Goal: Task Accomplishment & Management: Use online tool/utility

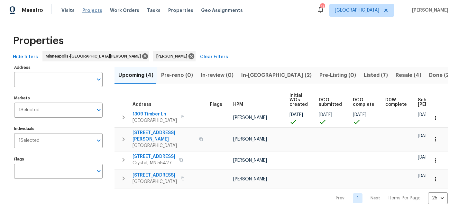
click at [89, 8] on span "Projects" at bounding box center [92, 10] width 20 height 6
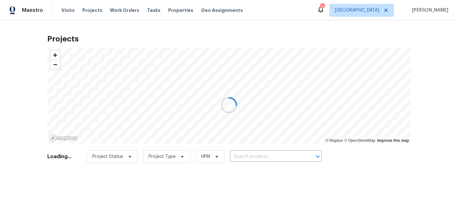
click at [246, 155] on div at bounding box center [229, 105] width 458 height 210
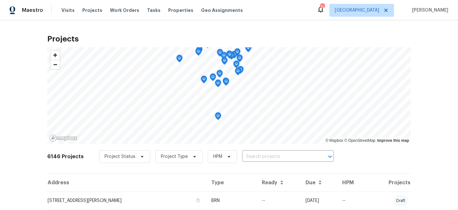
click at [246, 155] on input "text" at bounding box center [279, 157] width 74 height 10
type input "2016"
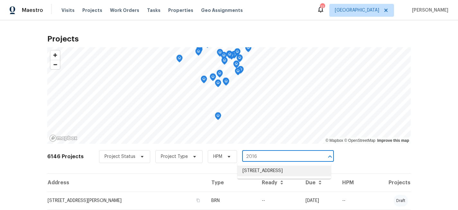
click at [252, 168] on li "[STREET_ADDRESS]" at bounding box center [283, 170] width 93 height 11
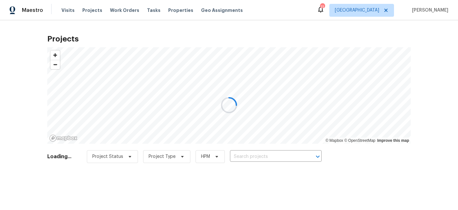
type input "[STREET_ADDRESS]"
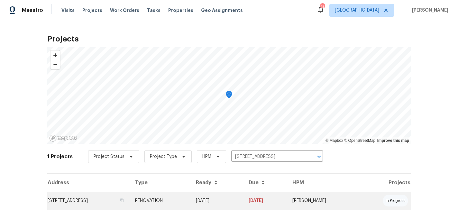
click at [117, 201] on td "[STREET_ADDRESS]" at bounding box center [88, 200] width 83 height 18
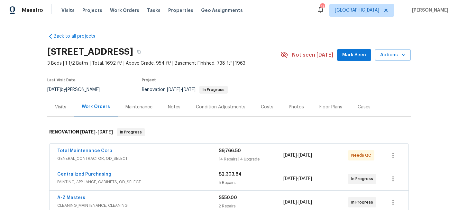
click at [293, 108] on div "Photos" at bounding box center [296, 107] width 15 height 6
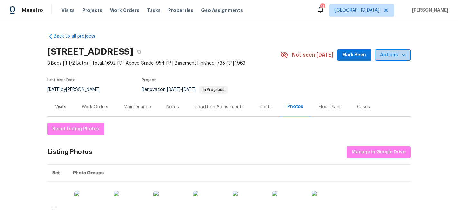
click at [402, 52] on icon "button" at bounding box center [403, 55] width 6 height 6
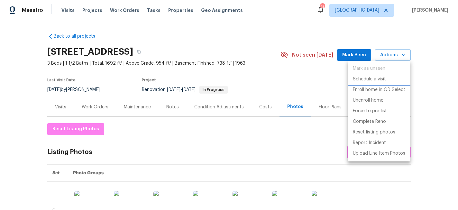
click at [370, 79] on p "Schedule a visit" at bounding box center [368, 79] width 33 height 7
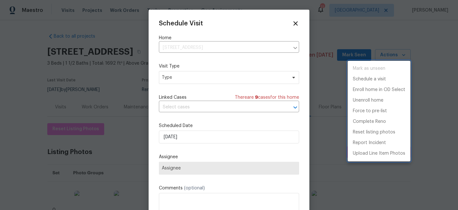
click at [176, 138] on div at bounding box center [229, 105] width 458 height 210
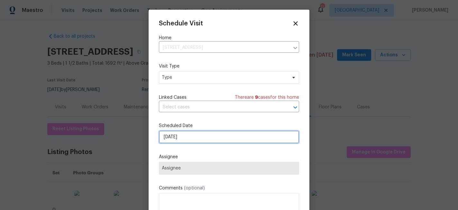
click at [176, 138] on input "[DATE]" at bounding box center [229, 136] width 140 height 13
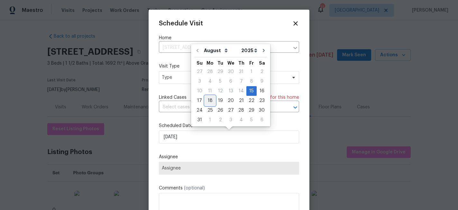
click at [209, 99] on div "18" at bounding box center [210, 100] width 10 height 9
type input "8/18/2025"
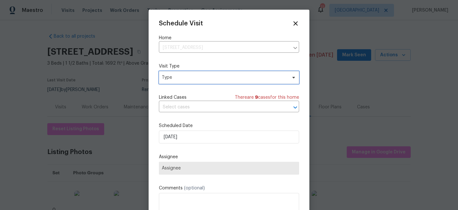
click at [208, 78] on span "Type" at bounding box center [224, 77] width 125 height 6
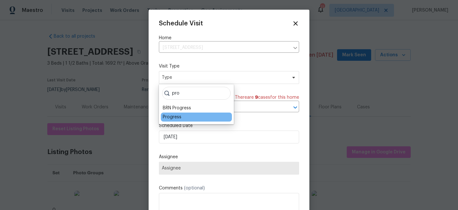
type input "pro"
click at [174, 116] on div "Progress" at bounding box center [172, 117] width 19 height 6
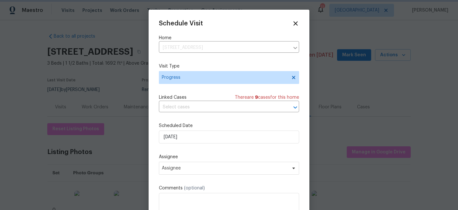
scroll to position [12, 0]
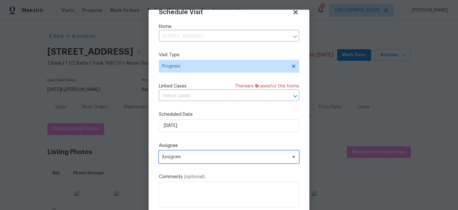
click at [204, 154] on span "Assignee" at bounding box center [225, 156] width 126 height 5
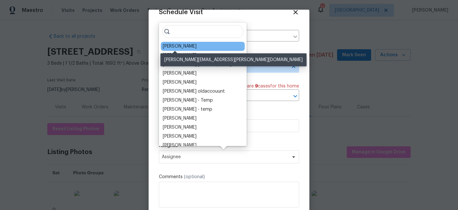
click at [180, 46] on div "[PERSON_NAME]" at bounding box center [180, 46] width 34 height 6
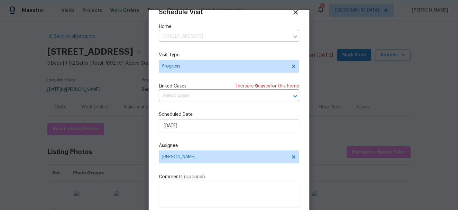
scroll to position [34, 0]
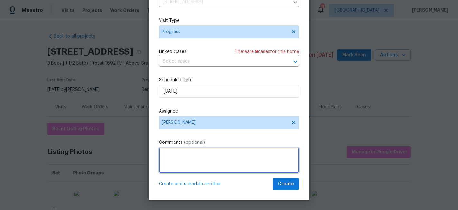
click at [196, 154] on textarea at bounding box center [229, 160] width 140 height 26
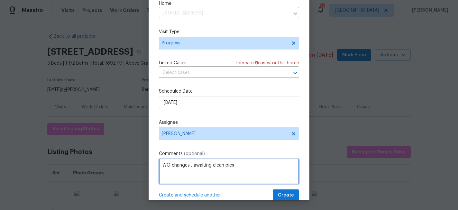
type textarea "WO changes , awaiting clean pics"
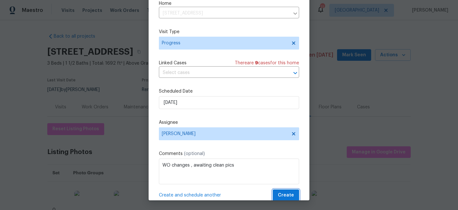
click at [295, 193] on button "Create" at bounding box center [285, 195] width 26 height 12
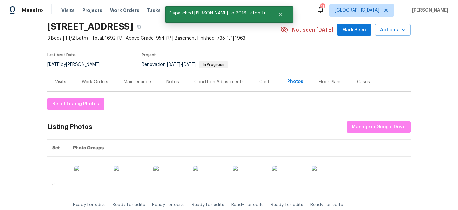
scroll to position [31, 0]
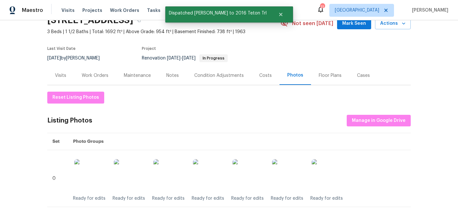
click at [94, 77] on div "Work Orders" at bounding box center [95, 75] width 27 height 6
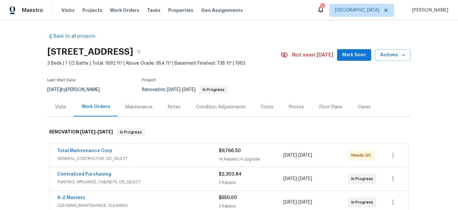
scroll to position [46, 0]
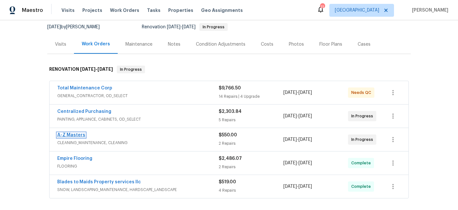
click at [77, 133] on link "A-Z Masters" at bounding box center [71, 135] width 28 height 4
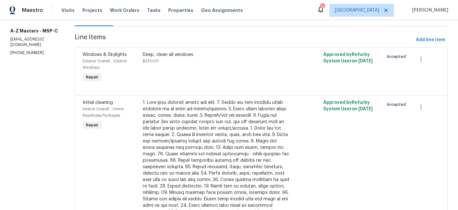
scroll to position [96, 0]
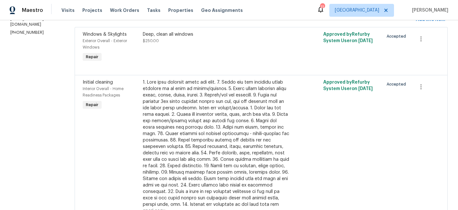
click at [190, 53] on div "Deep, clean all windows $250.00" at bounding box center [216, 47] width 150 height 36
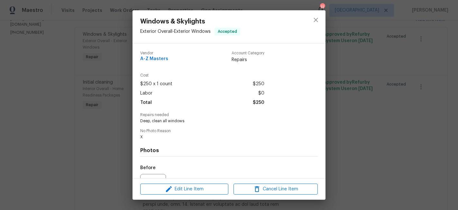
scroll to position [70, 0]
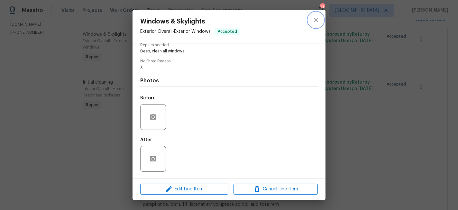
click at [314, 20] on icon "close" at bounding box center [316, 20] width 8 height 8
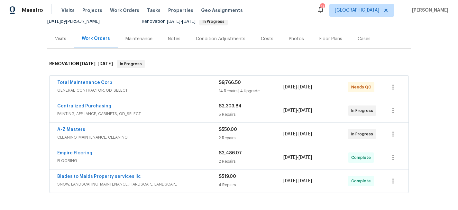
scroll to position [68, 0]
click at [146, 139] on span "CLEANING_MAINTENANCE, CLEANING" at bounding box center [137, 137] width 161 height 6
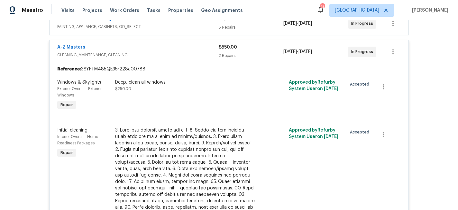
scroll to position [170, 0]
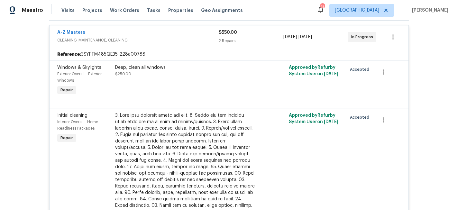
click at [186, 148] on div at bounding box center [185, 182] width 141 height 141
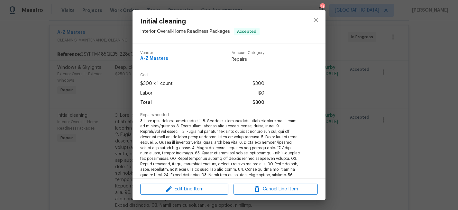
scroll to position [151, 0]
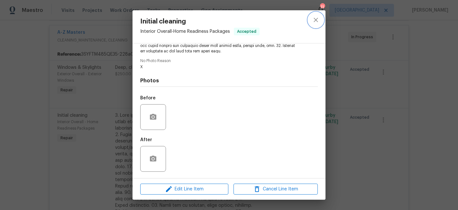
click at [314, 20] on icon "close" at bounding box center [316, 20] width 8 height 8
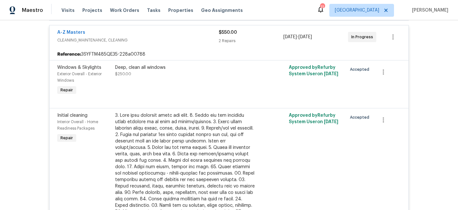
scroll to position [0, 0]
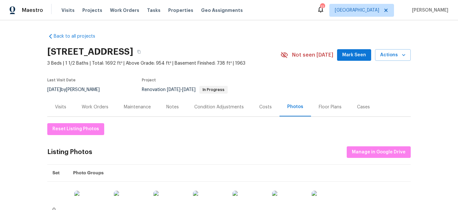
click at [91, 106] on div "Work Orders" at bounding box center [95, 107] width 27 height 6
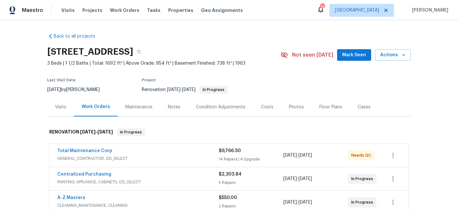
click at [291, 108] on div "Photos" at bounding box center [296, 107] width 15 height 6
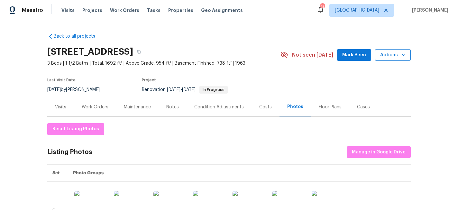
click at [389, 56] on span "Actions" at bounding box center [392, 55] width 25 height 8
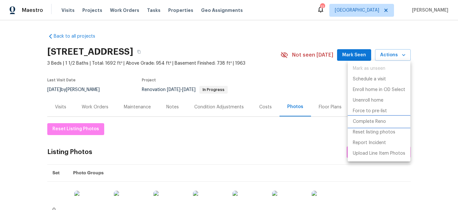
click at [377, 120] on p "Complete Reno" at bounding box center [368, 121] width 33 height 7
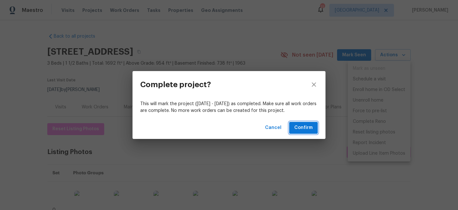
click at [306, 125] on span "Confirm" at bounding box center [303, 128] width 18 height 8
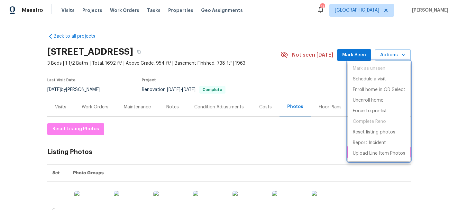
click at [176, 11] on div at bounding box center [229, 105] width 458 height 210
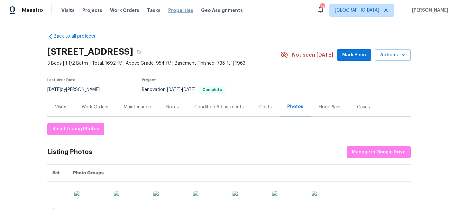
click at [175, 10] on span "Properties" at bounding box center [180, 10] width 25 height 6
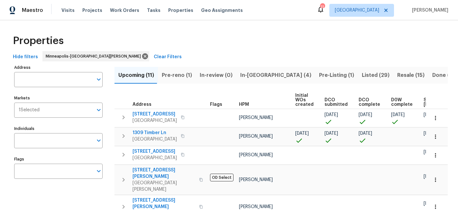
click at [177, 71] on span "Pre-reno (1)" at bounding box center [177, 75] width 30 height 9
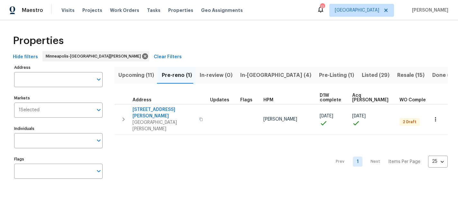
click at [319, 75] on span "Pre-Listing (1)" at bounding box center [336, 75] width 35 height 9
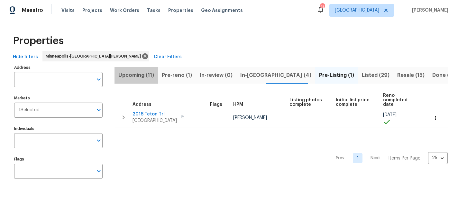
click at [141, 73] on span "Upcoming (11)" at bounding box center [136, 75] width 36 height 9
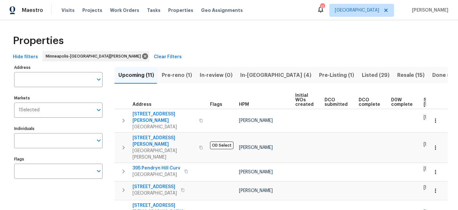
click at [174, 72] on span "Pre-reno (1)" at bounding box center [177, 75] width 30 height 9
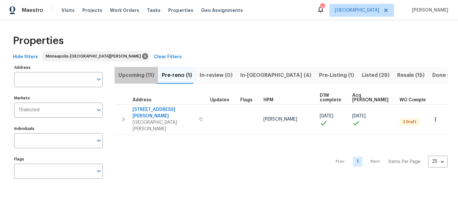
click at [145, 71] on span "Upcoming (11)" at bounding box center [136, 75] width 36 height 9
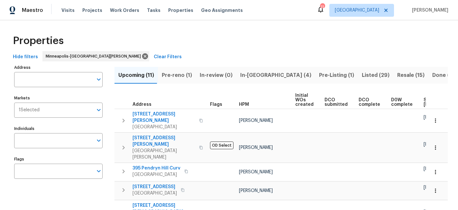
scroll to position [0, 83]
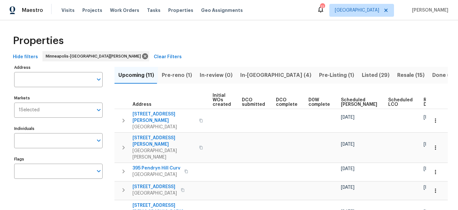
click at [423, 100] on span "Ready Date" at bounding box center [430, 102] width 14 height 9
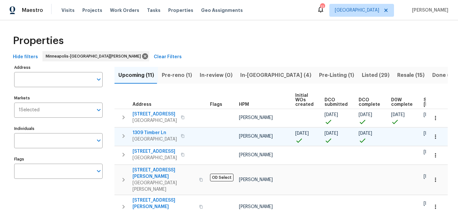
click at [181, 135] on icon "button" at bounding box center [183, 136] width 4 height 4
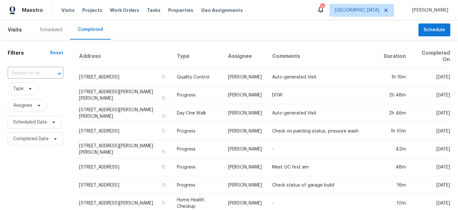
click at [170, 3] on div "Maestro Visits Projects Work Orders Tasks Properties Geo Assignments 11 [GEOGRA…" at bounding box center [229, 10] width 458 height 20
click at [169, 12] on span "Properties" at bounding box center [180, 10] width 25 height 6
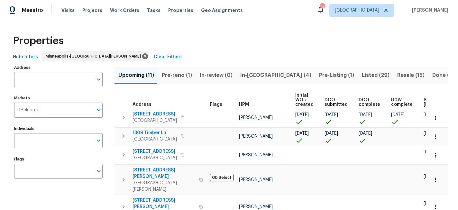
click at [172, 76] on span "Pre-reno (1)" at bounding box center [177, 75] width 30 height 9
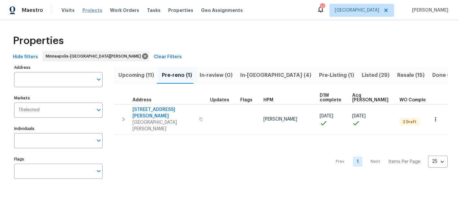
click at [82, 10] on span "Projects" at bounding box center [92, 10] width 20 height 6
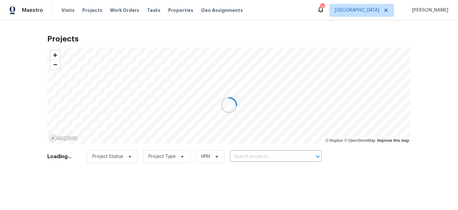
click at [251, 154] on div at bounding box center [229, 105] width 458 height 210
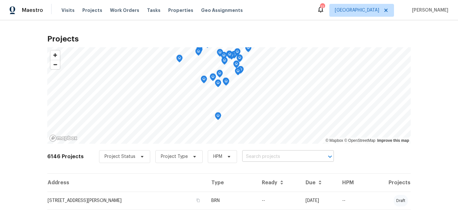
click at [257, 160] on input "text" at bounding box center [279, 157] width 74 height 10
type input "1309"
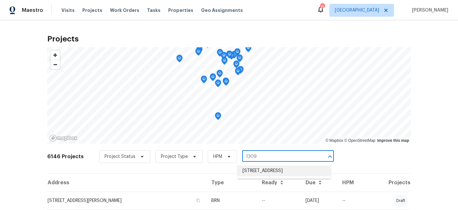
click at [267, 173] on li "[STREET_ADDRESS]" at bounding box center [283, 170] width 93 height 11
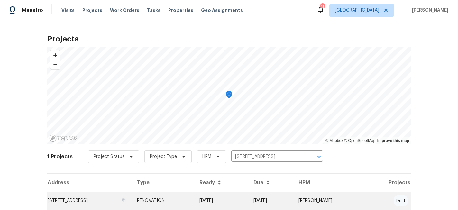
click at [82, 202] on td "[STREET_ADDRESS]" at bounding box center [89, 200] width 84 height 18
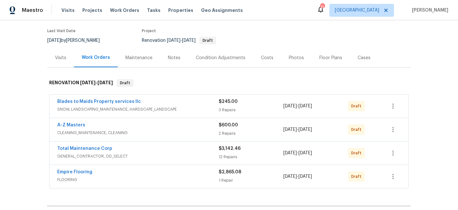
scroll to position [60, 0]
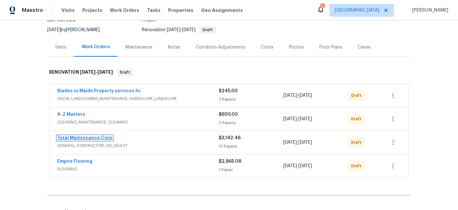
click at [79, 136] on link "Total Maintenance Corp" at bounding box center [84, 138] width 55 height 4
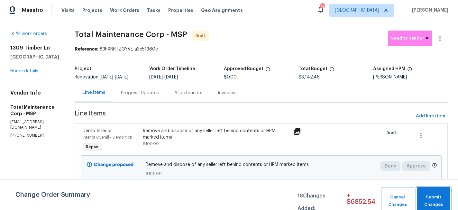
click at [429, 200] on span "Submit Changes" at bounding box center [433, 200] width 27 height 15
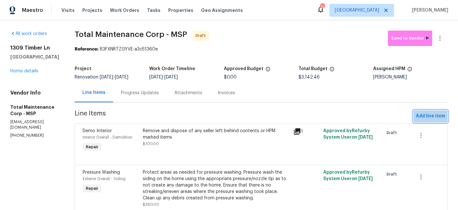
click at [431, 113] on span "Add line item" at bounding box center [429, 116] width 29 height 8
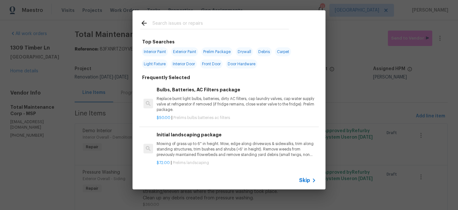
click at [191, 23] on input "text" at bounding box center [220, 24] width 136 height 10
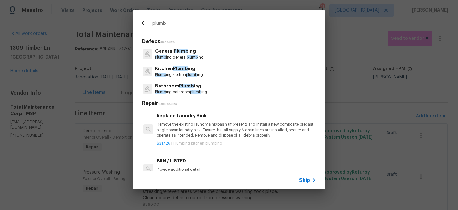
type input "plumb"
click at [190, 55] on p "Plumb ing general plumb ing" at bounding box center [179, 57] width 49 height 5
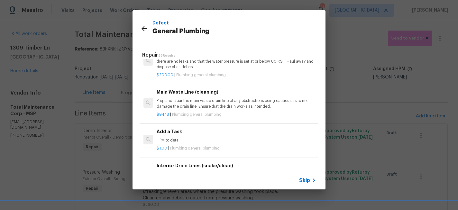
scroll to position [660, 0]
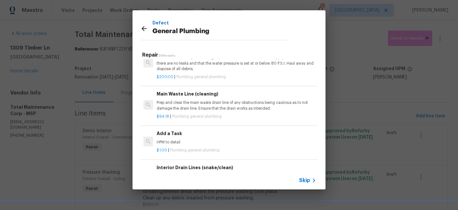
click at [185, 128] on div "Add a Task HPM to detail $1.00 | Plumbing general plumbing" at bounding box center [228, 142] width 179 height 36
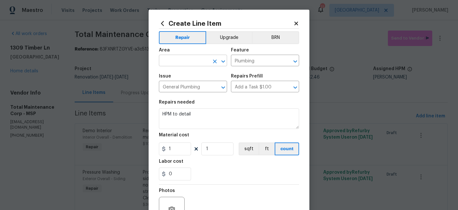
click at [193, 61] on input "text" at bounding box center [184, 61] width 50 height 10
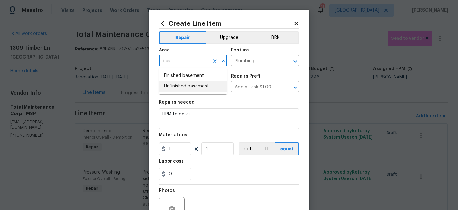
click at [186, 85] on li "Unfinished basement" at bounding box center [193, 86] width 68 height 11
type input "Unfinished basement"
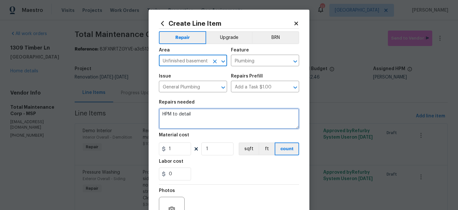
click at [207, 120] on textarea "HPM to detail" at bounding box center [229, 118] width 140 height 21
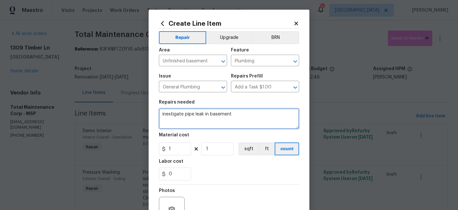
type textarea "inestigate pipe leak in basement"
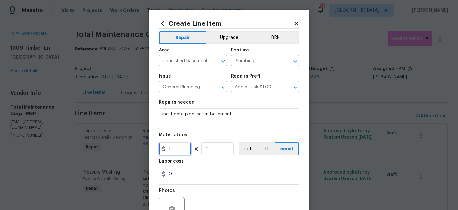
click at [172, 152] on input "1" at bounding box center [175, 148] width 32 height 13
type input "75"
click at [223, 158] on section "Repairs needed inestigate pipe leak in basement Material cost 75 1 sqft ft coun…" at bounding box center [229, 140] width 140 height 88
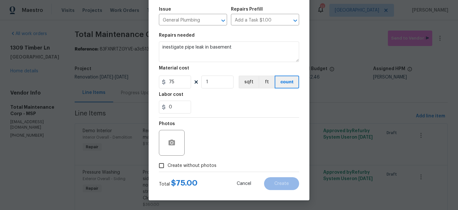
click at [198, 164] on span "Create without photos" at bounding box center [191, 165] width 49 height 7
click at [167, 164] on input "Create without photos" at bounding box center [161, 165] width 12 height 12
checkbox input "true"
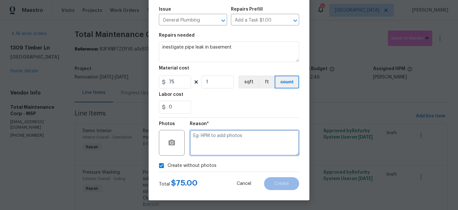
click at [215, 147] on textarea at bounding box center [244, 143] width 109 height 26
type textarea "x"
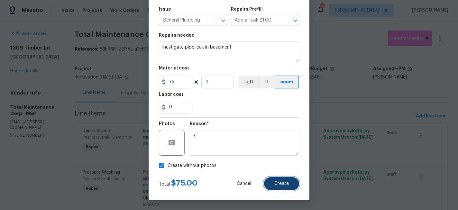
click at [274, 182] on button "Create" at bounding box center [281, 183] width 35 height 13
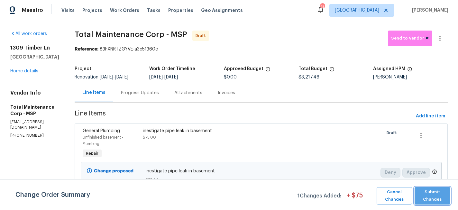
click at [431, 192] on span "Submit Changes" at bounding box center [432, 195] width 30 height 15
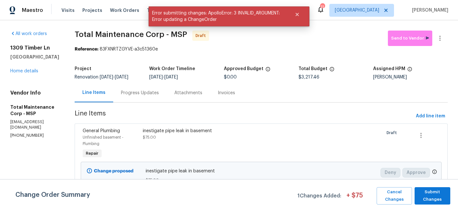
click at [34, 74] on div "1309 Timber Ln Buffalo, MN 55313 Home details" at bounding box center [34, 60] width 49 height 30
click at [31, 73] on link "Home details" at bounding box center [24, 71] width 28 height 4
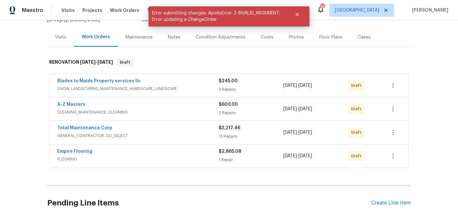
scroll to position [89, 0]
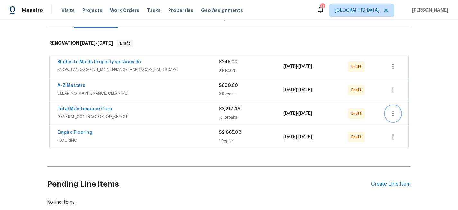
click at [396, 115] on icon "button" at bounding box center [393, 114] width 8 height 8
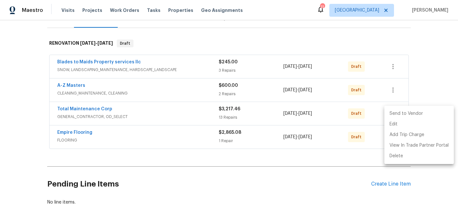
click at [396, 115] on li "Send to Vendor" at bounding box center [418, 113] width 69 height 11
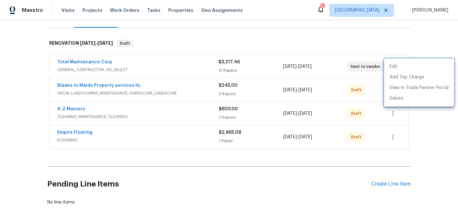
click at [321, 31] on div at bounding box center [229, 105] width 458 height 210
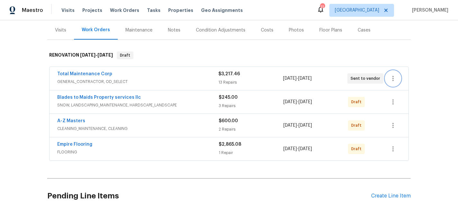
scroll to position [0, 0]
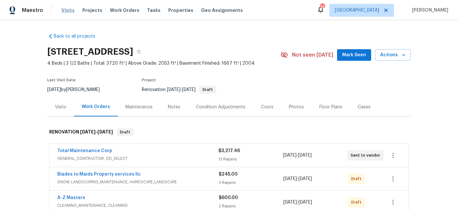
click at [65, 7] on span "Visits" at bounding box center [67, 10] width 13 height 6
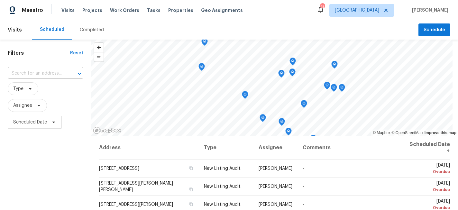
click at [56, 67] on div "​" at bounding box center [46, 74] width 76 height 14
type input "3802"
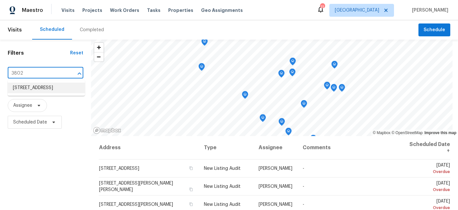
click at [34, 91] on li "3802 Togo Rd, Spring Park, MN 55384" at bounding box center [46, 88] width 77 height 11
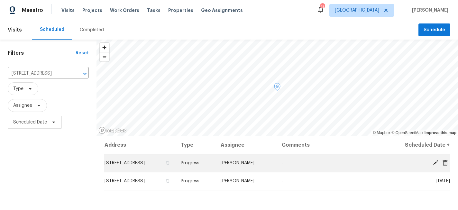
click at [446, 162] on icon at bounding box center [445, 163] width 6 height 6
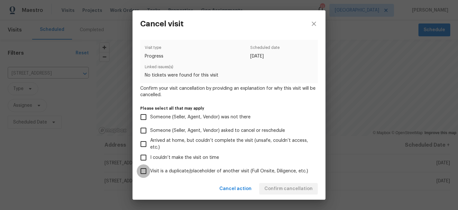
click at [147, 169] on input "Visit is a duplicate/placeholder of another visit (Full Onsite, Diligence, etc.)" at bounding box center [143, 170] width 13 height 13
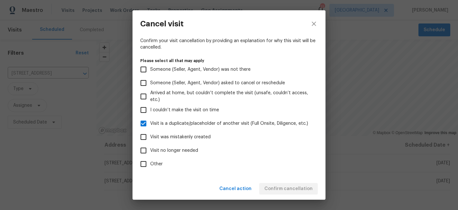
scroll to position [56, 0]
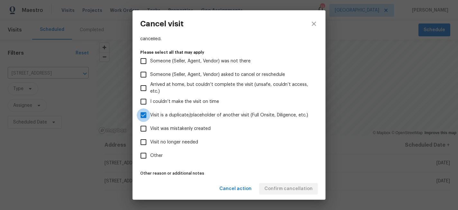
click at [147, 114] on input "Visit is a duplicate/placeholder of another visit (Full Onsite, Diligence, etc.)" at bounding box center [143, 114] width 13 height 13
checkbox input "false"
click at [141, 145] on input "Visit no longer needed" at bounding box center [143, 141] width 13 height 13
checkbox input "true"
click at [143, 152] on input "Other" at bounding box center [143, 155] width 13 height 13
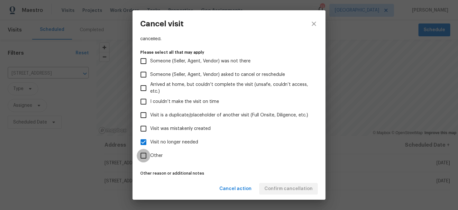
checkbox input "true"
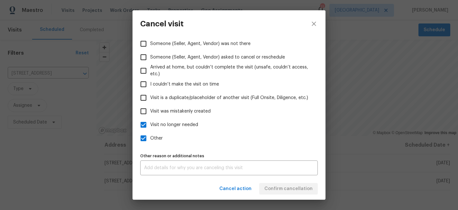
click at [183, 164] on div "x Other reason or additional notes" at bounding box center [228, 167] width 177 height 15
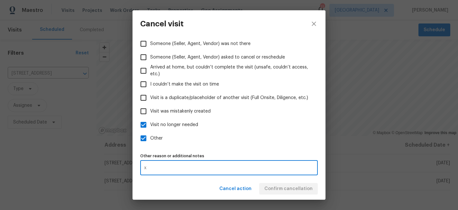
type textarea "x"
click at [239, 142] on label "Other" at bounding box center [225, 137] width 176 height 13
click at [150, 142] on input "Other" at bounding box center [143, 137] width 13 height 13
checkbox input "false"
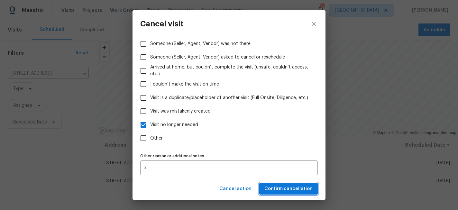
click at [282, 186] on span "Confirm cancellation" at bounding box center [288, 189] width 48 height 8
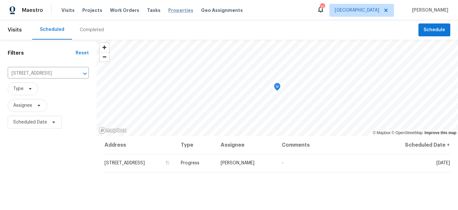
click at [173, 10] on span "Properties" at bounding box center [180, 10] width 25 height 6
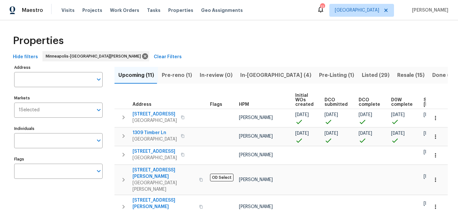
click at [179, 74] on span "Pre-reno (1)" at bounding box center [177, 75] width 30 height 9
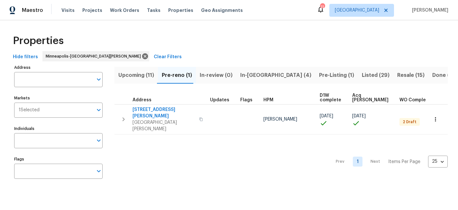
click at [140, 75] on span "Upcoming (11)" at bounding box center [136, 75] width 36 height 9
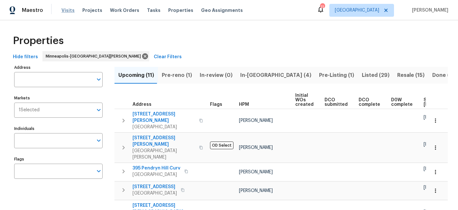
click at [66, 9] on span "Visits" at bounding box center [67, 10] width 13 height 6
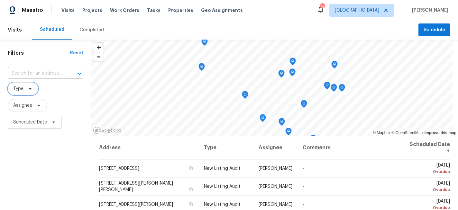
click at [29, 89] on icon at bounding box center [30, 88] width 5 height 5
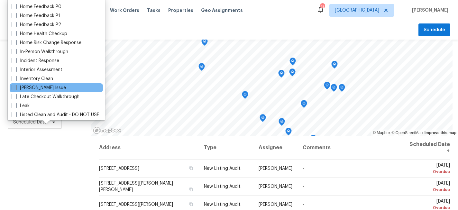
scroll to position [206, 0]
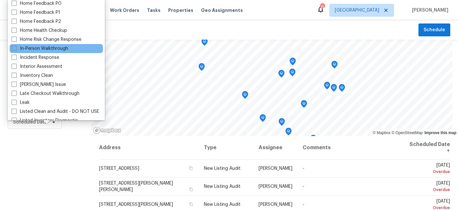
click at [15, 47] on span at bounding box center [14, 48] width 5 height 5
click at [15, 47] on input "In-Person Walkthrough" at bounding box center [14, 47] width 4 height 4
checkbox input "true"
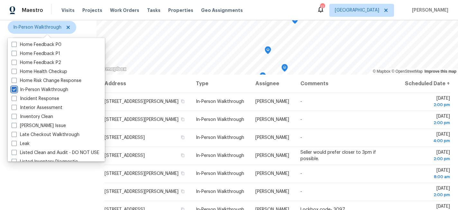
scroll to position [62, 0]
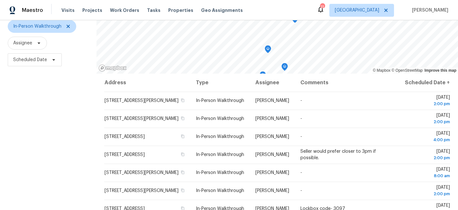
click at [52, 176] on div "Filters Reset ​ In-Person Walkthrough Assignee Scheduled Date" at bounding box center [48, 109] width 96 height 264
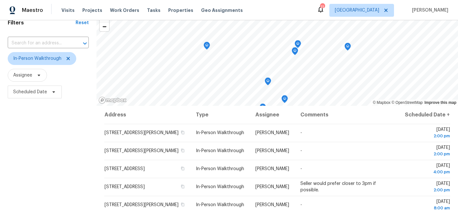
scroll to position [48, 0]
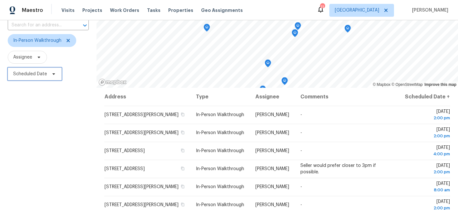
click at [40, 75] on span "Scheduled Date" at bounding box center [30, 74] width 34 height 6
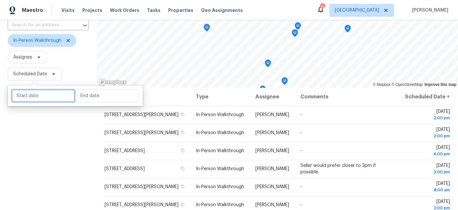
select select "7"
select select "2025"
select select "8"
select select "2025"
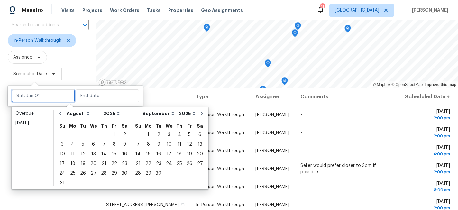
click at [46, 92] on input "text" at bounding box center [43, 95] width 63 height 13
type input "Mon, Aug 25"
click at [70, 162] on div "18" at bounding box center [72, 163] width 10 height 9
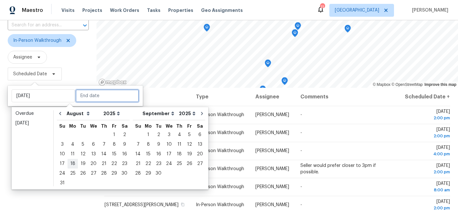
type input "Mon, Aug 18"
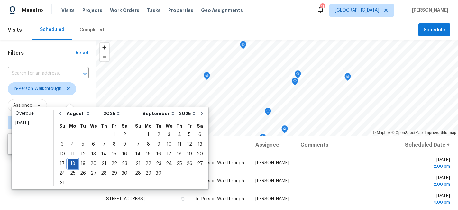
click at [70, 162] on div "18" at bounding box center [72, 163] width 10 height 9
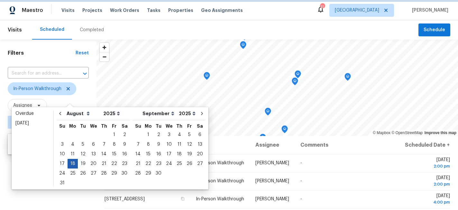
type input "Mon, Aug 18"
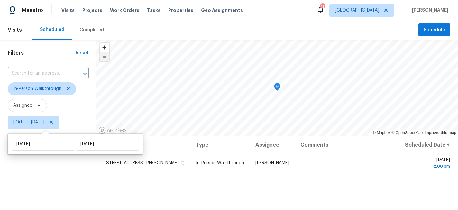
click at [104, 60] on span "Zoom out" at bounding box center [104, 56] width 9 height 9
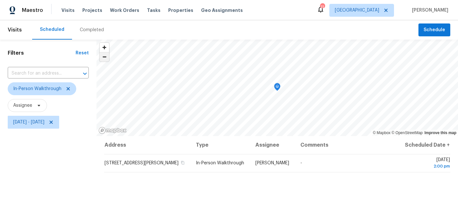
click at [104, 60] on span "Zoom out" at bounding box center [104, 56] width 9 height 9
click at [57, 127] on span "Mon, Aug 18 - Mon, Aug 18" at bounding box center [33, 122] width 51 height 13
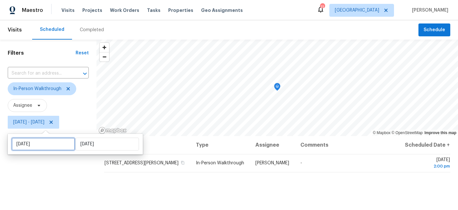
click at [53, 146] on input "Mon, Aug 18" at bounding box center [43, 144] width 63 height 13
select select "7"
select select "2025"
select select "8"
select select "2025"
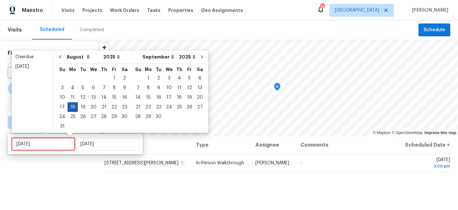
type input "Mon, Aug 25"
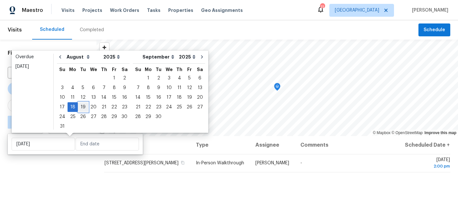
click at [79, 107] on div "19" at bounding box center [83, 106] width 10 height 9
type input "Tue, Aug 19"
type input "Mon, Aug 18"
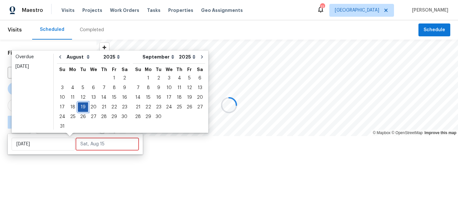
click at [79, 107] on div "19" at bounding box center [83, 106] width 10 height 9
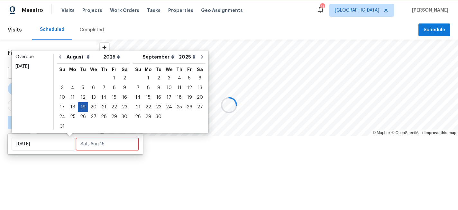
type input "Tue, Aug 19"
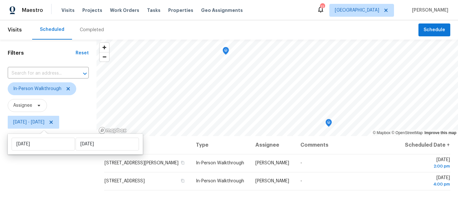
click at [59, 164] on div "Filters Reset ​ In-Person Walkthrough Assignee Tue, Aug 19 - Tue, Aug 19" at bounding box center [48, 172] width 96 height 264
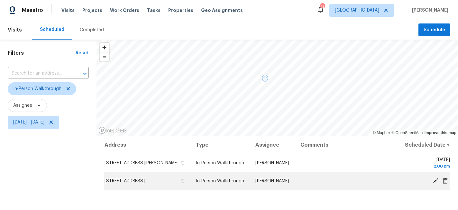
click at [435, 183] on icon at bounding box center [435, 181] width 6 height 6
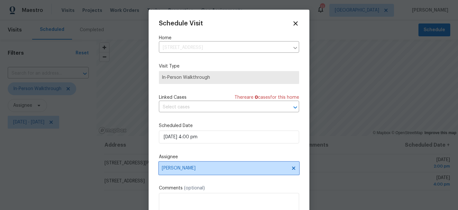
click at [294, 168] on icon at bounding box center [293, 167] width 5 height 5
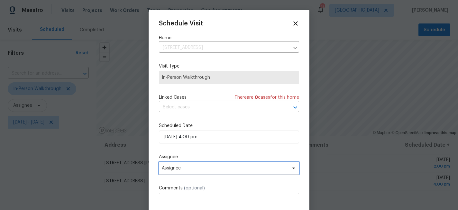
click at [189, 167] on span "Assignee" at bounding box center [225, 167] width 126 height 5
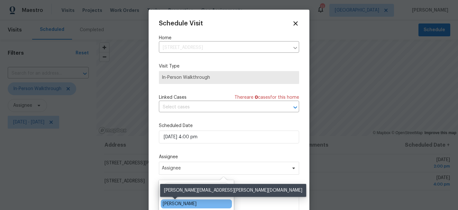
type input "jef"
click at [182, 204] on div "Jeffrey Lenz" at bounding box center [180, 203] width 34 height 6
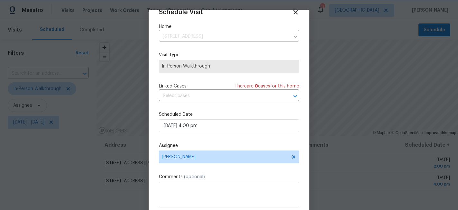
scroll to position [34, 0]
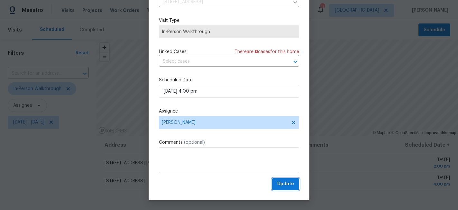
click at [283, 183] on span "Update" at bounding box center [285, 184] width 17 height 8
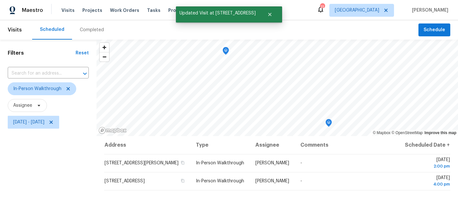
click at [54, 162] on div "Filters Reset ​ In-Person Walkthrough Assignee Tue, Aug 19 - Tue, Aug 19" at bounding box center [48, 172] width 96 height 264
click at [54, 122] on icon at bounding box center [51, 122] width 5 height 5
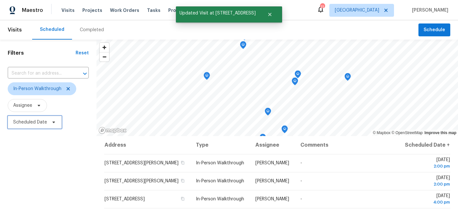
click at [42, 121] on span "Scheduled Date" at bounding box center [30, 122] width 34 height 6
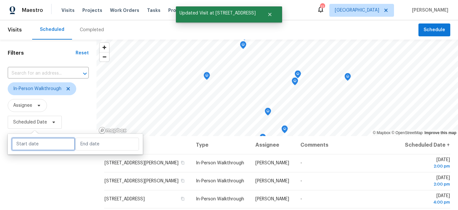
click at [47, 147] on input "text" at bounding box center [43, 144] width 63 height 13
select select "7"
select select "2025"
select select "8"
select select "2025"
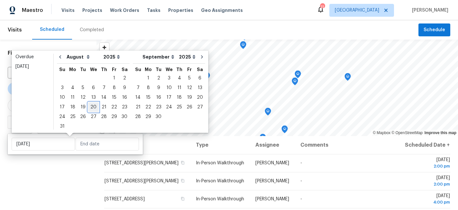
click at [91, 106] on div "20" at bounding box center [93, 106] width 11 height 9
type input "Wed, Aug 20"
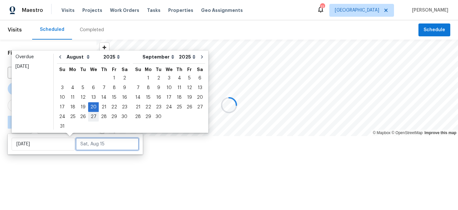
type input "Wed, Aug 27"
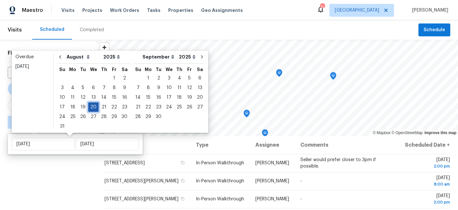
click at [91, 106] on div "20" at bounding box center [93, 106] width 11 height 9
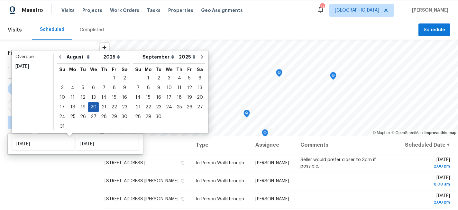
type input "Wed, Aug 20"
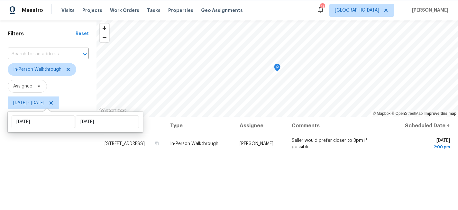
scroll to position [22, 0]
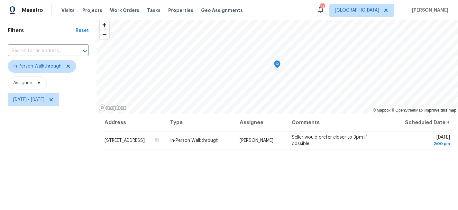
click at [68, 164] on div "Filters Reset ​ In-Person Walkthrough Assignee Wed, Aug 20 - Wed, Aug 20" at bounding box center [48, 149] width 96 height 264
click at [39, 97] on span "Wed, Aug 20 - Wed, Aug 20" at bounding box center [28, 99] width 31 height 6
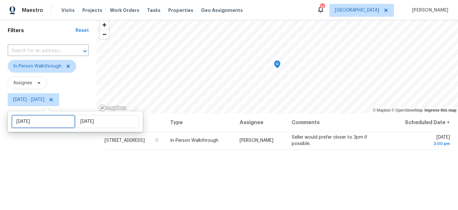
click at [49, 121] on input "Wed, Aug 20" at bounding box center [43, 121] width 63 height 13
select select "7"
select select "2025"
select select "8"
select select "2025"
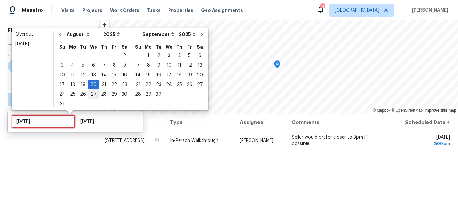
type input "Tue, Aug 26"
click at [101, 88] on div "21" at bounding box center [104, 84] width 10 height 9
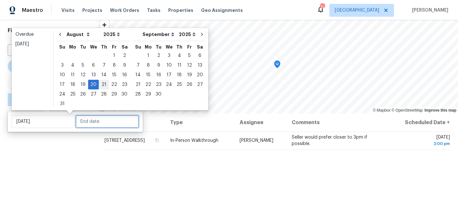
type input "Thu, Aug 21"
type input "Wed, Aug 20"
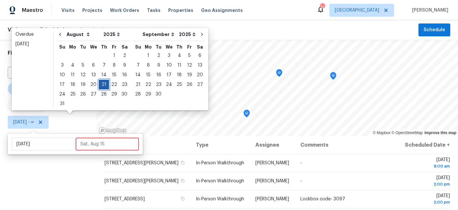
click at [101, 88] on div "21" at bounding box center [104, 84] width 10 height 9
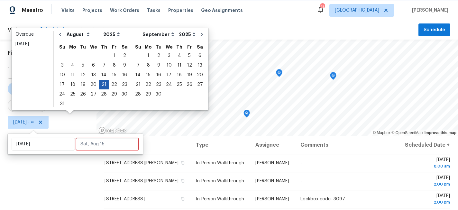
type input "Thu, Aug 21"
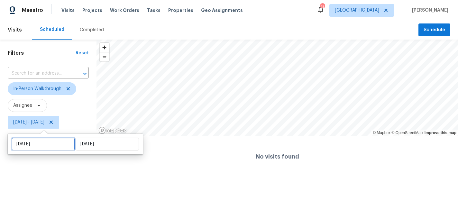
click at [53, 146] on input "Thu, Aug 21" at bounding box center [43, 144] width 63 height 13
select select "7"
select select "2025"
select select "8"
select select "2025"
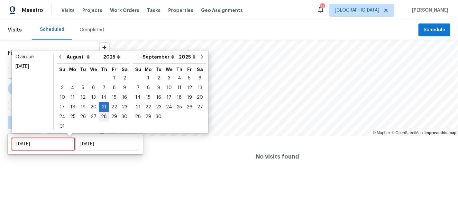
type input "Thu, Aug 28"
click at [111, 108] on div "22" at bounding box center [114, 106] width 10 height 9
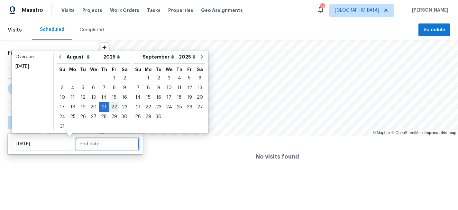
type input "Fri, Aug 22"
type input "Thu, Aug 21"
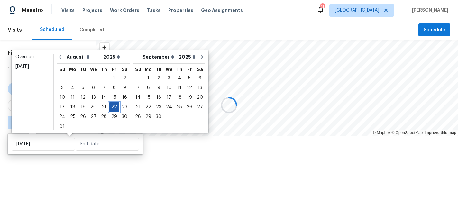
click at [111, 108] on div "22" at bounding box center [114, 106] width 10 height 9
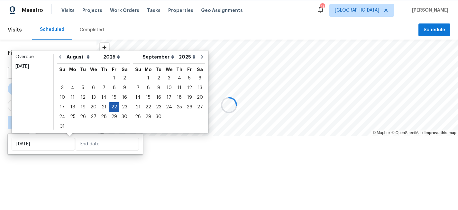
type input "Fri, Aug 22"
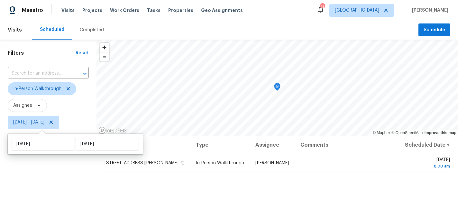
click at [55, 184] on div "Filters Reset ​ In-Person Walkthrough Assignee Fri, Aug 22 - Fri, Aug 22" at bounding box center [48, 172] width 96 height 264
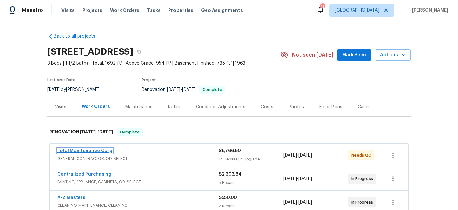
click at [77, 149] on link "Total Maintenance Corp" at bounding box center [84, 150] width 55 height 4
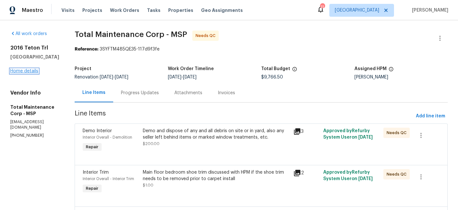
click at [30, 73] on link "Home details" at bounding box center [24, 71] width 28 height 4
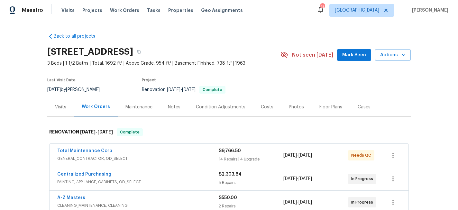
click at [291, 108] on div "Photos" at bounding box center [296, 107] width 15 height 6
